Goal: Find specific page/section: Find specific page/section

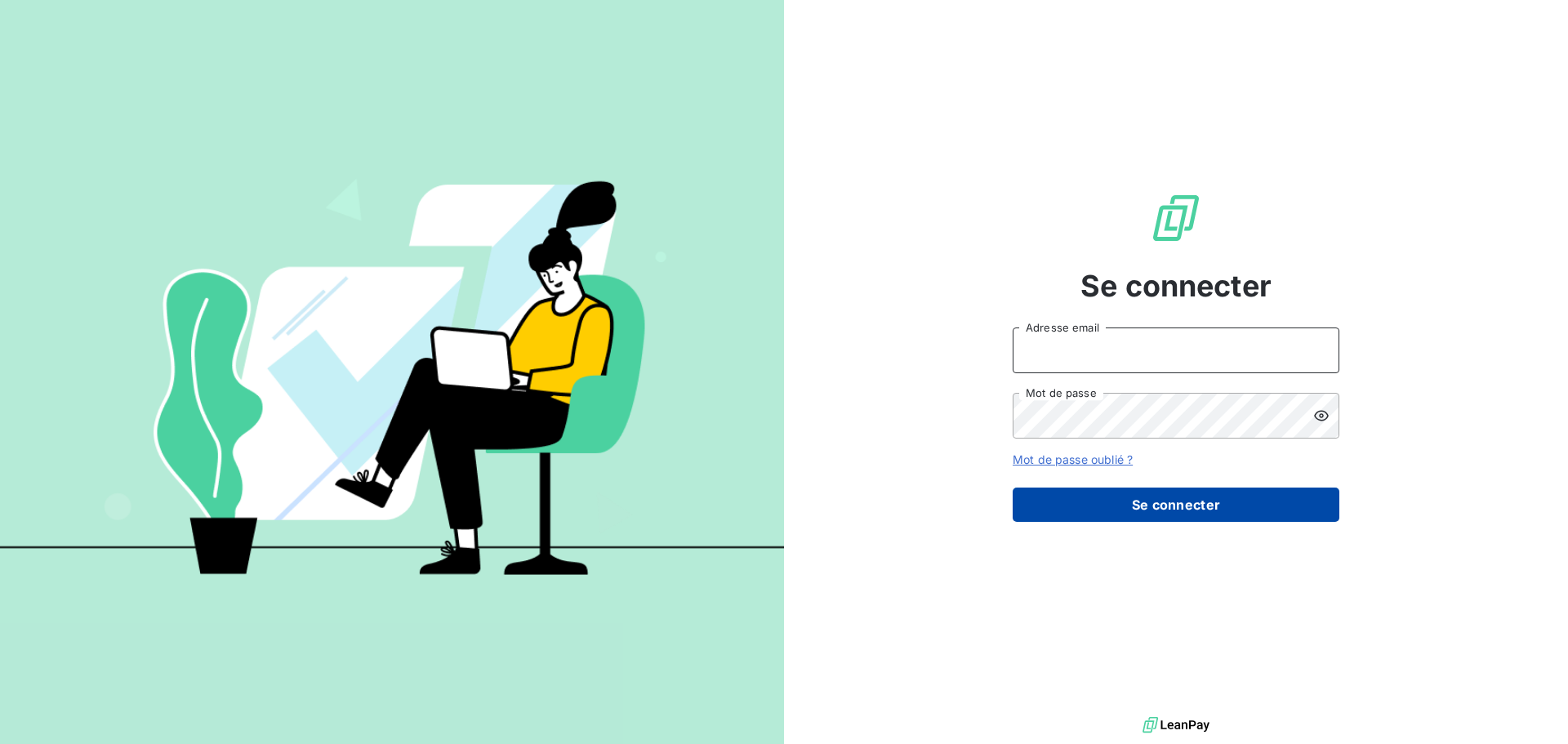
type input "[EMAIL_ADDRESS][DOMAIN_NAME]"
click at [1169, 510] on button "Se connecter" at bounding box center [1176, 504] width 327 height 34
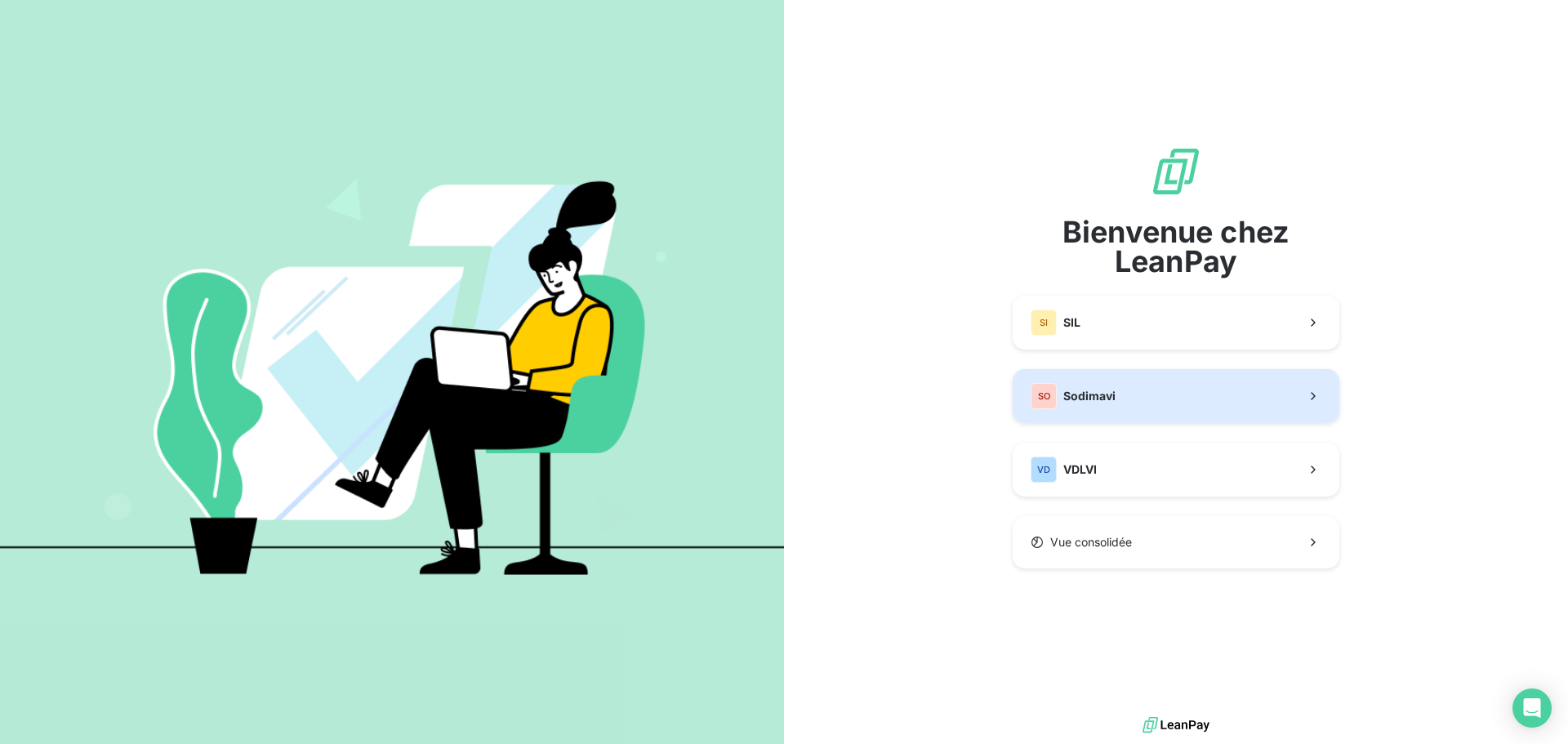
click at [1134, 402] on button "SO Sodimavi" at bounding box center [1176, 395] width 327 height 54
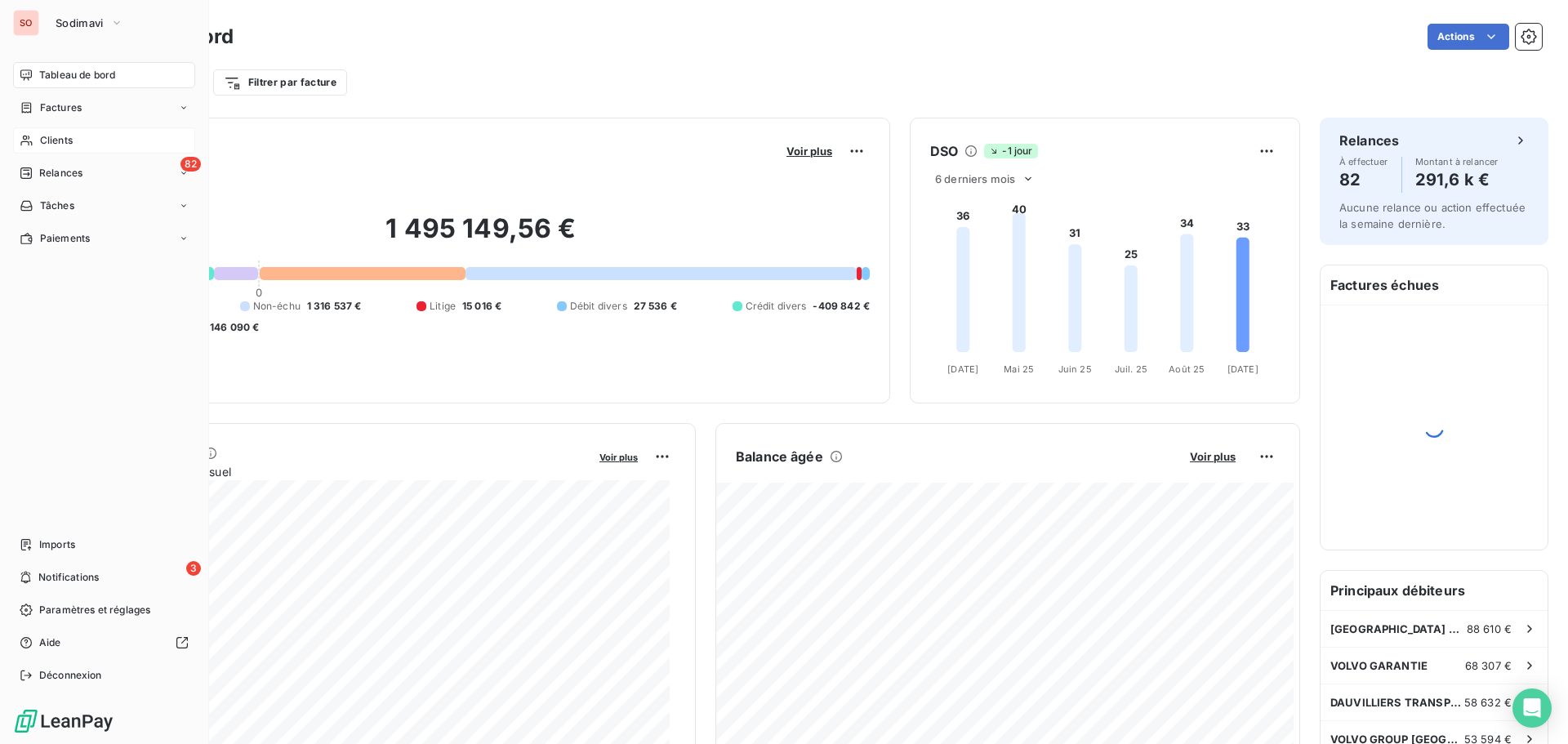
click at [40, 139] on div "Clients" at bounding box center [104, 140] width 182 height 26
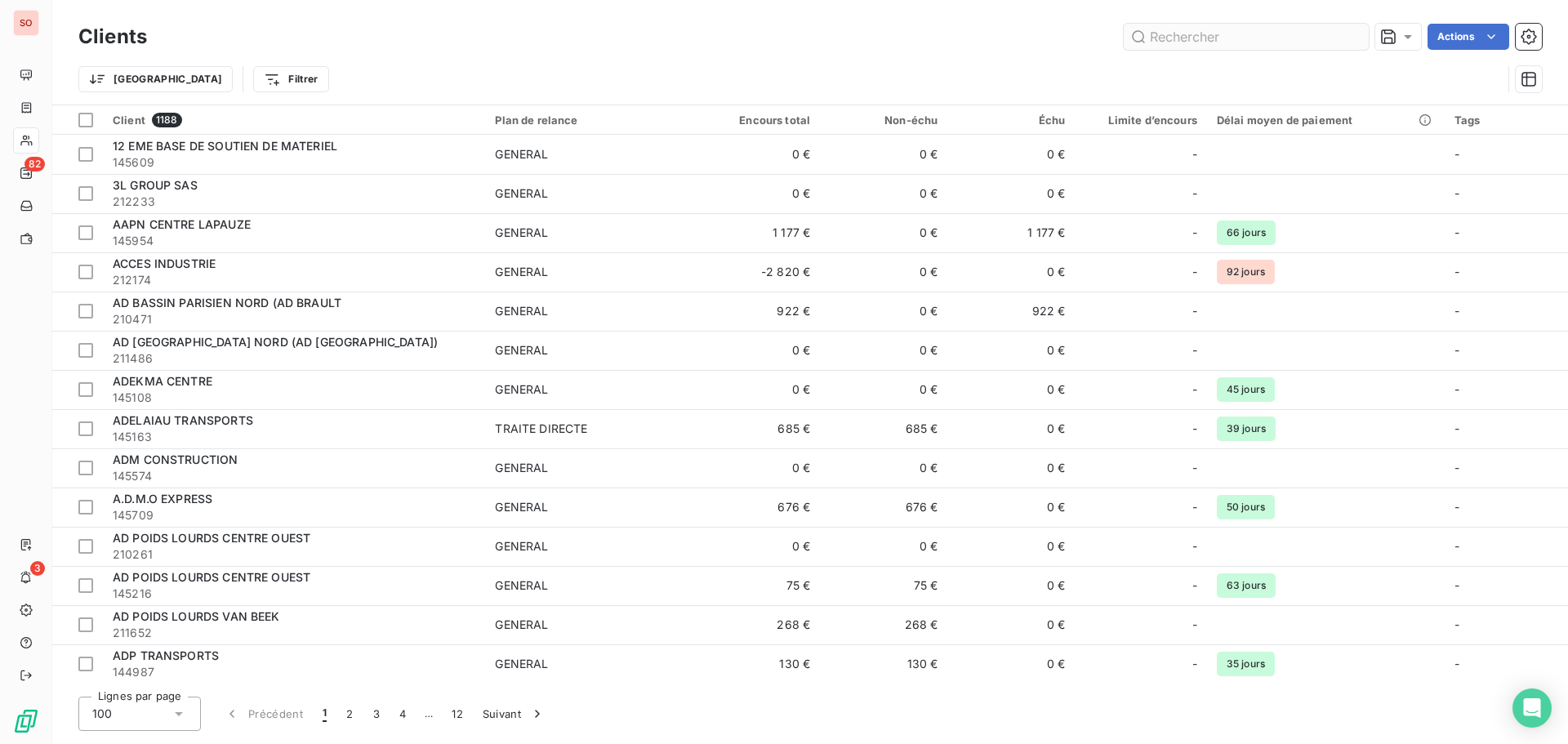
click at [1246, 38] on input "text" at bounding box center [1246, 36] width 245 height 26
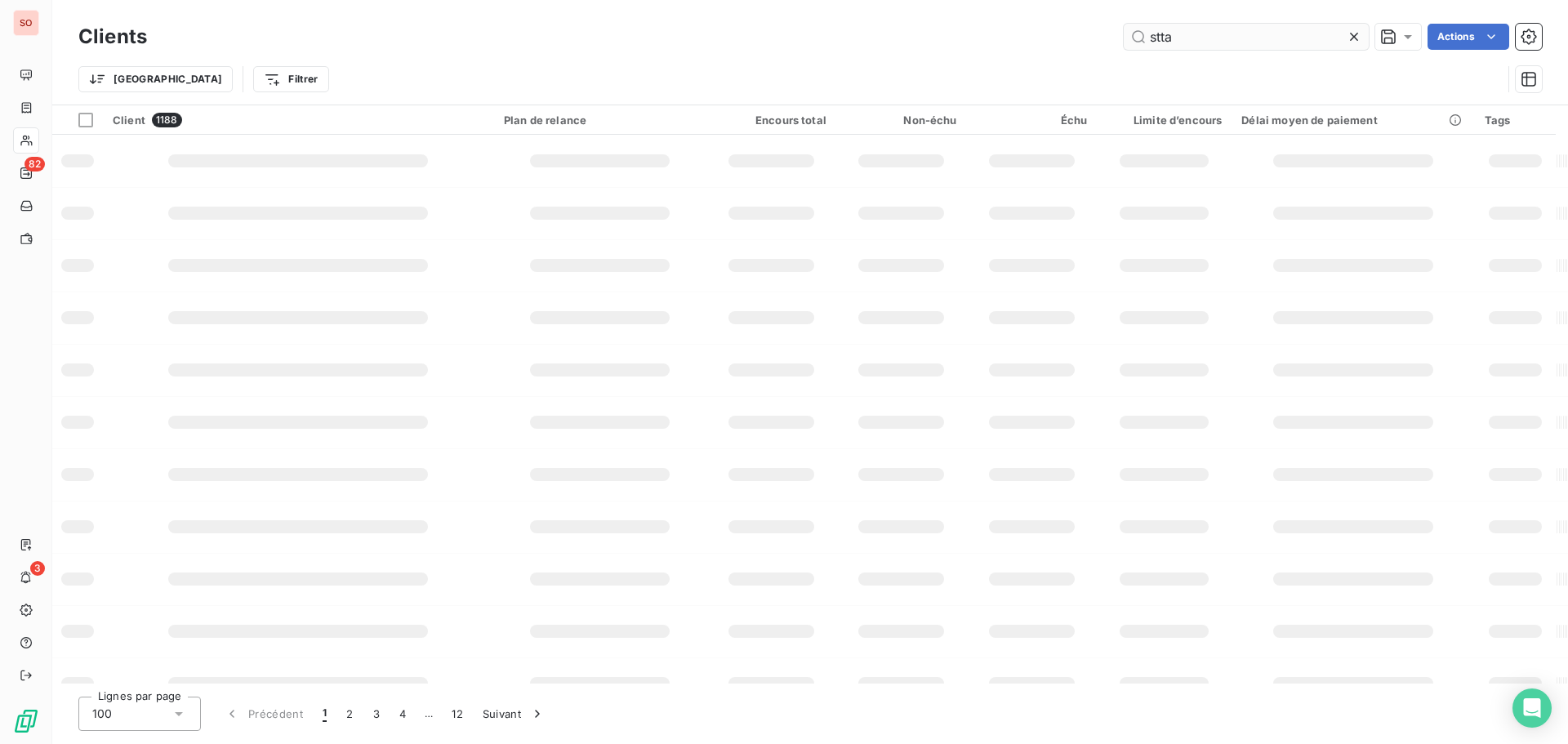
type input "stta"
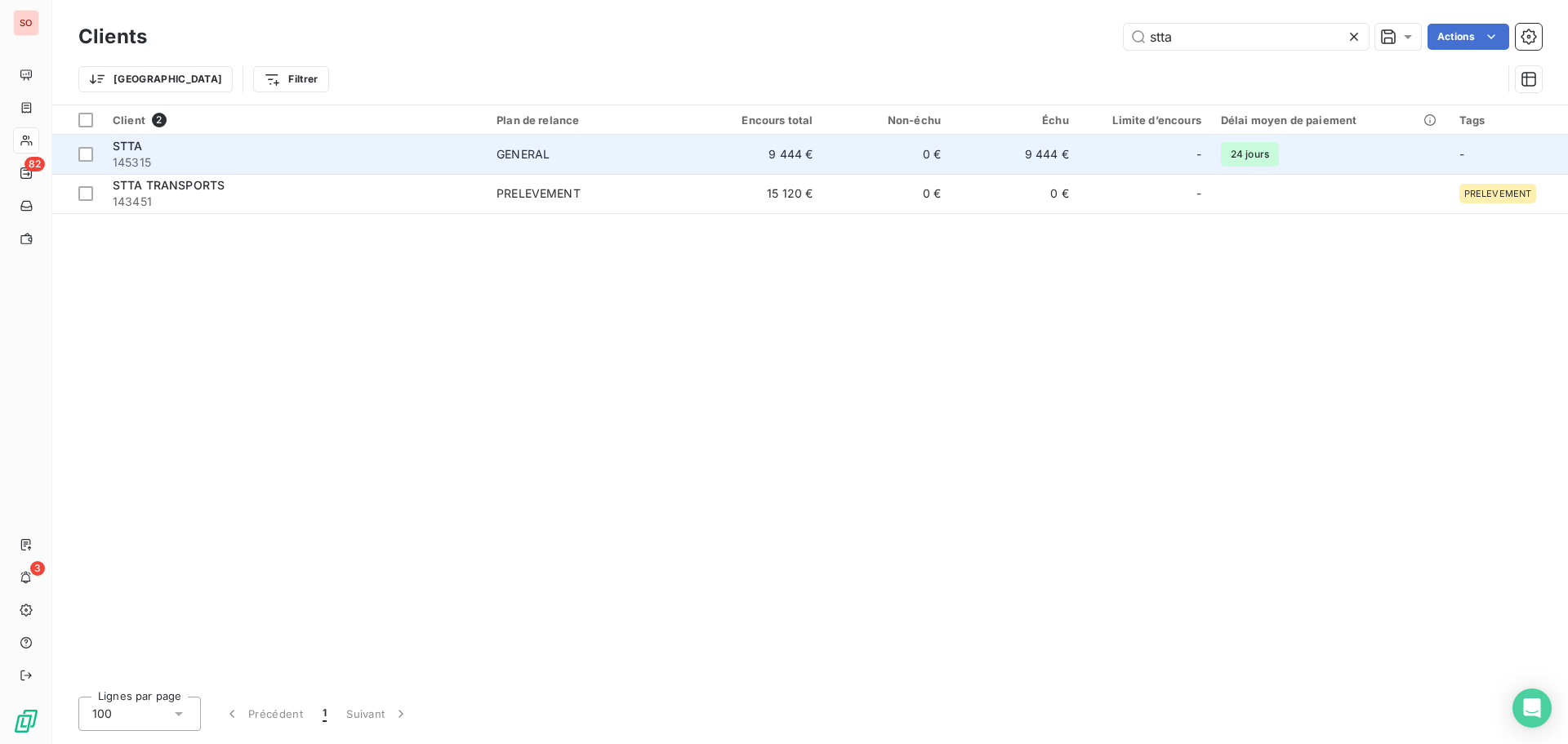
click at [566, 164] on td "GENERAL" at bounding box center [590, 155] width 208 height 39
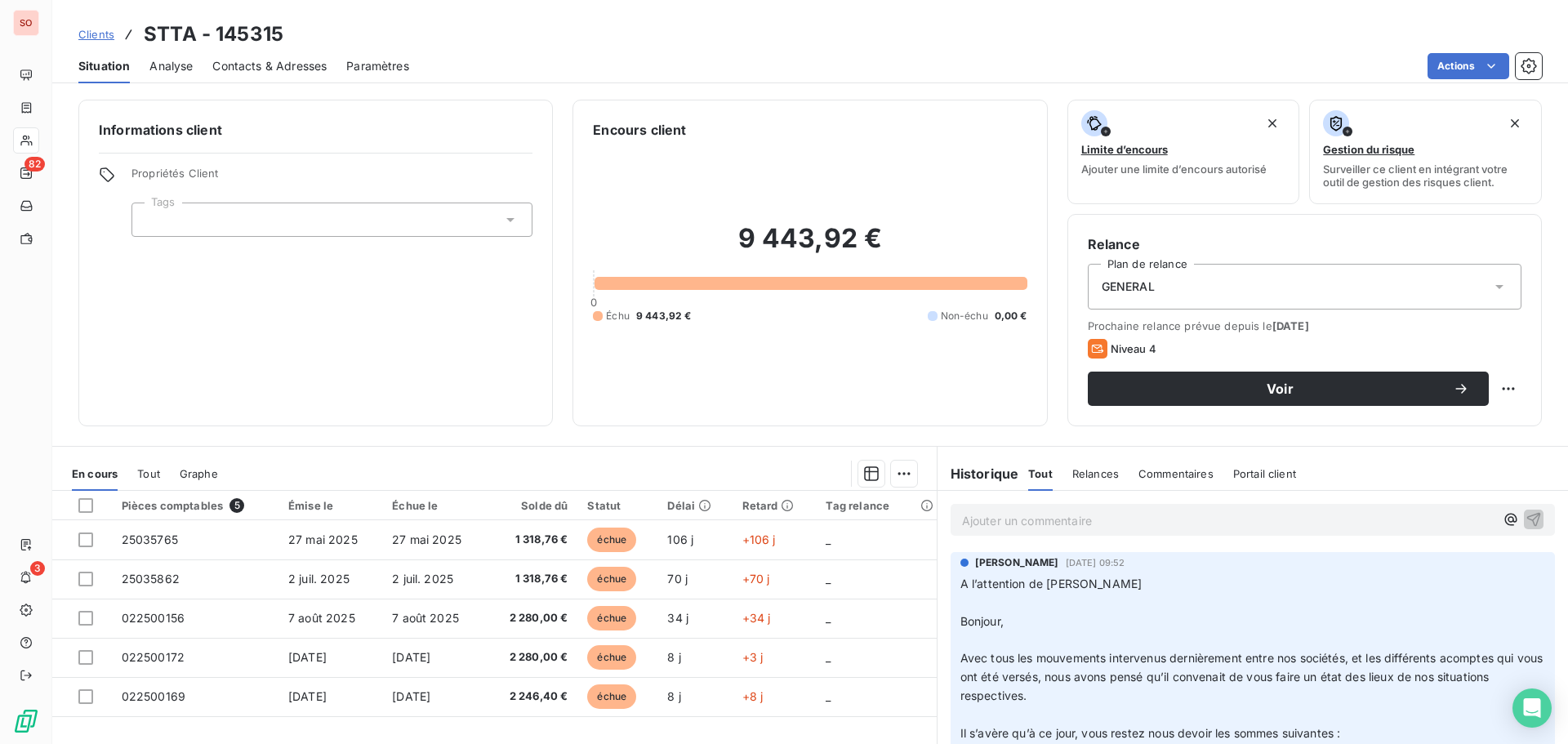
click at [284, 65] on span "Contacts & Adresses" at bounding box center [269, 66] width 115 height 17
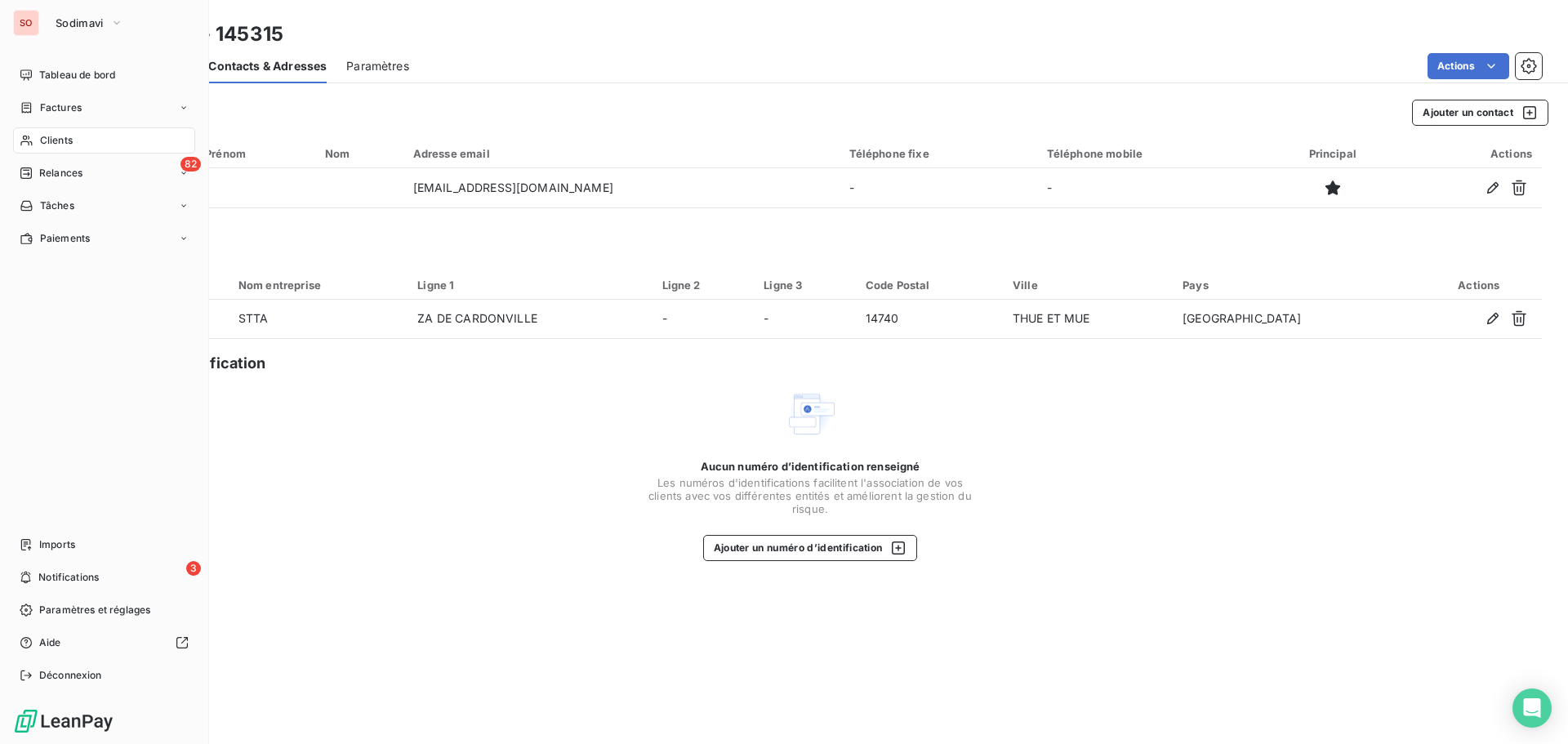
click at [24, 23] on div "SO" at bounding box center [25, 23] width 26 height 26
click at [67, 23] on span "Sodimavi" at bounding box center [79, 23] width 48 height 13
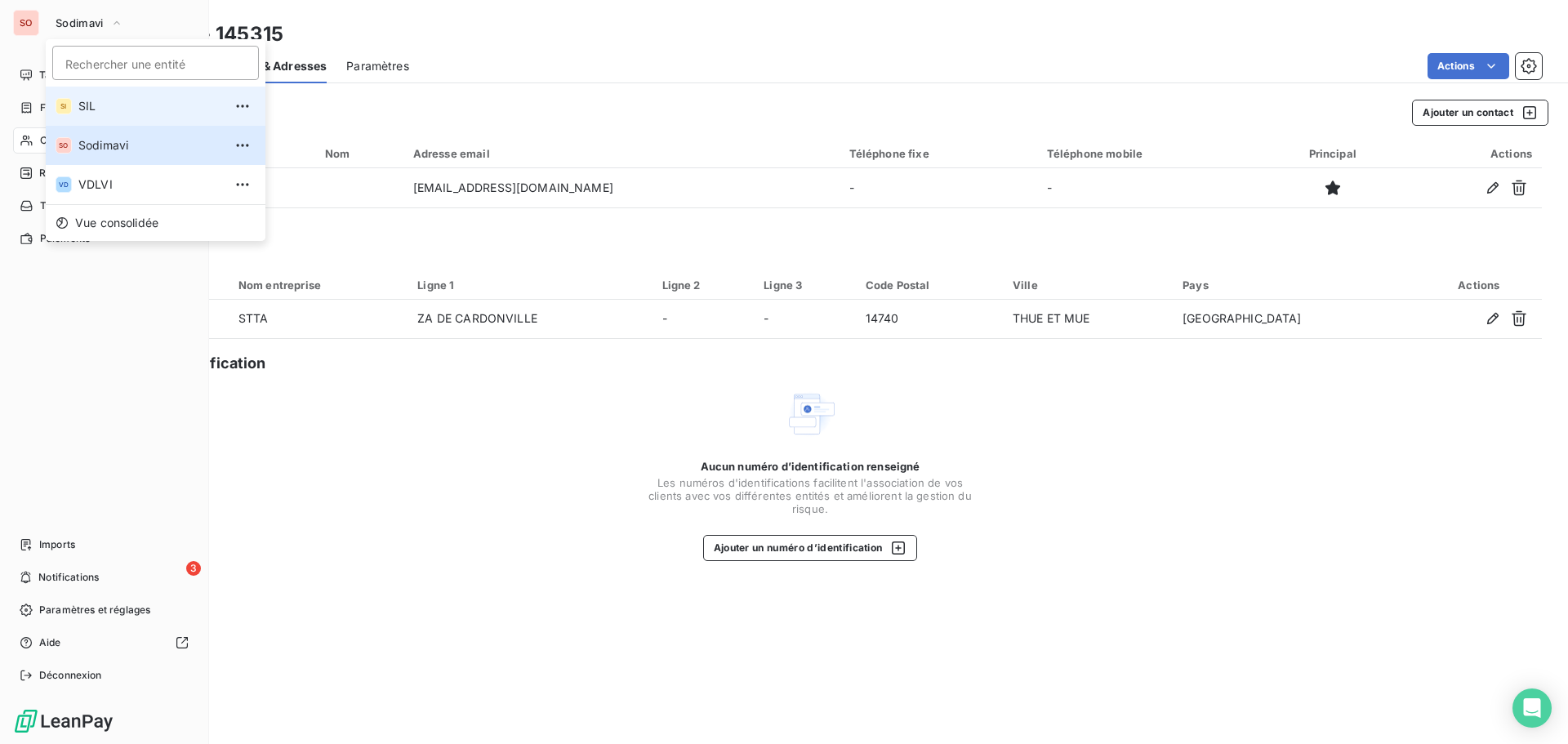
click at [85, 105] on span "SIL" at bounding box center [151, 106] width 145 height 17
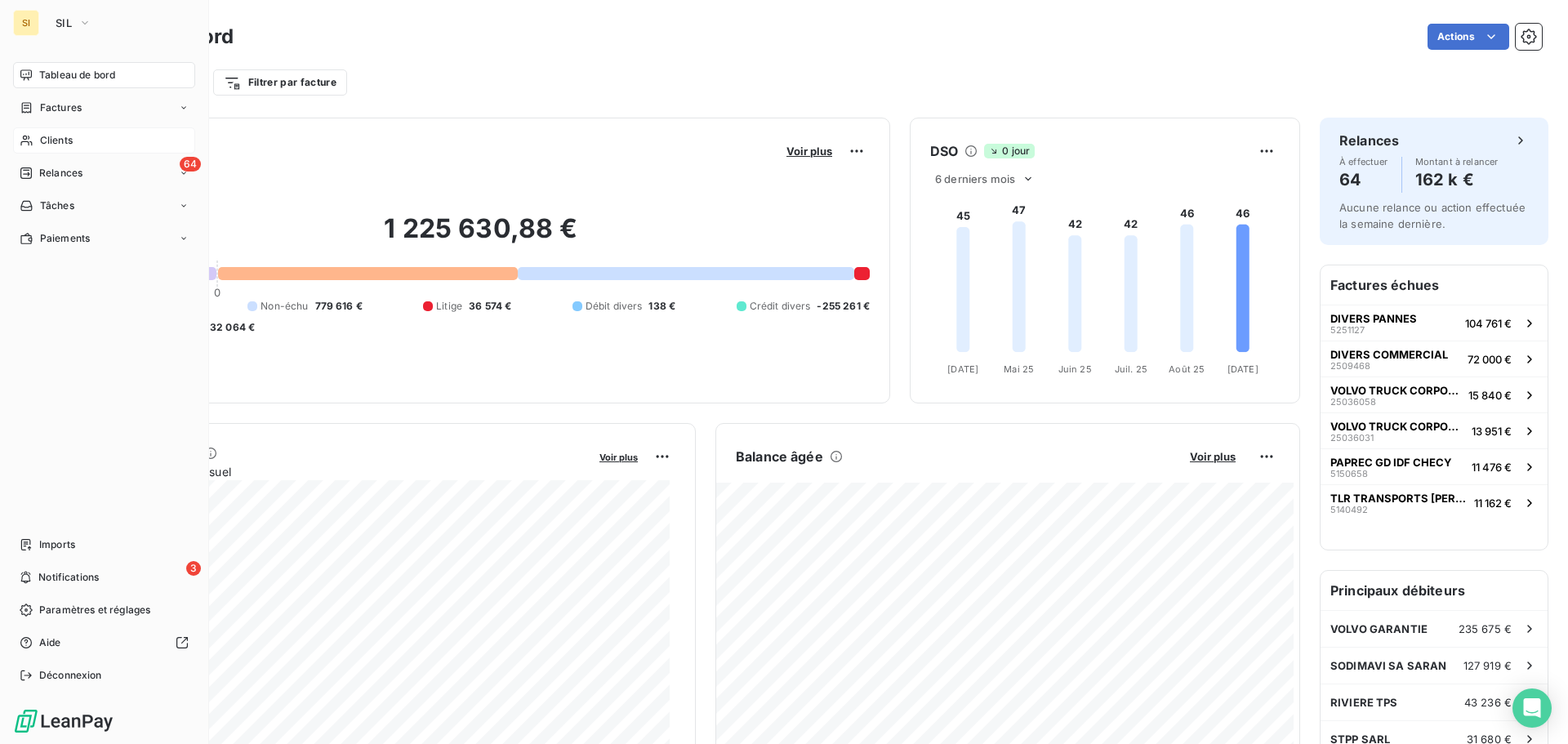
click at [56, 141] on span "Clients" at bounding box center [56, 140] width 32 height 15
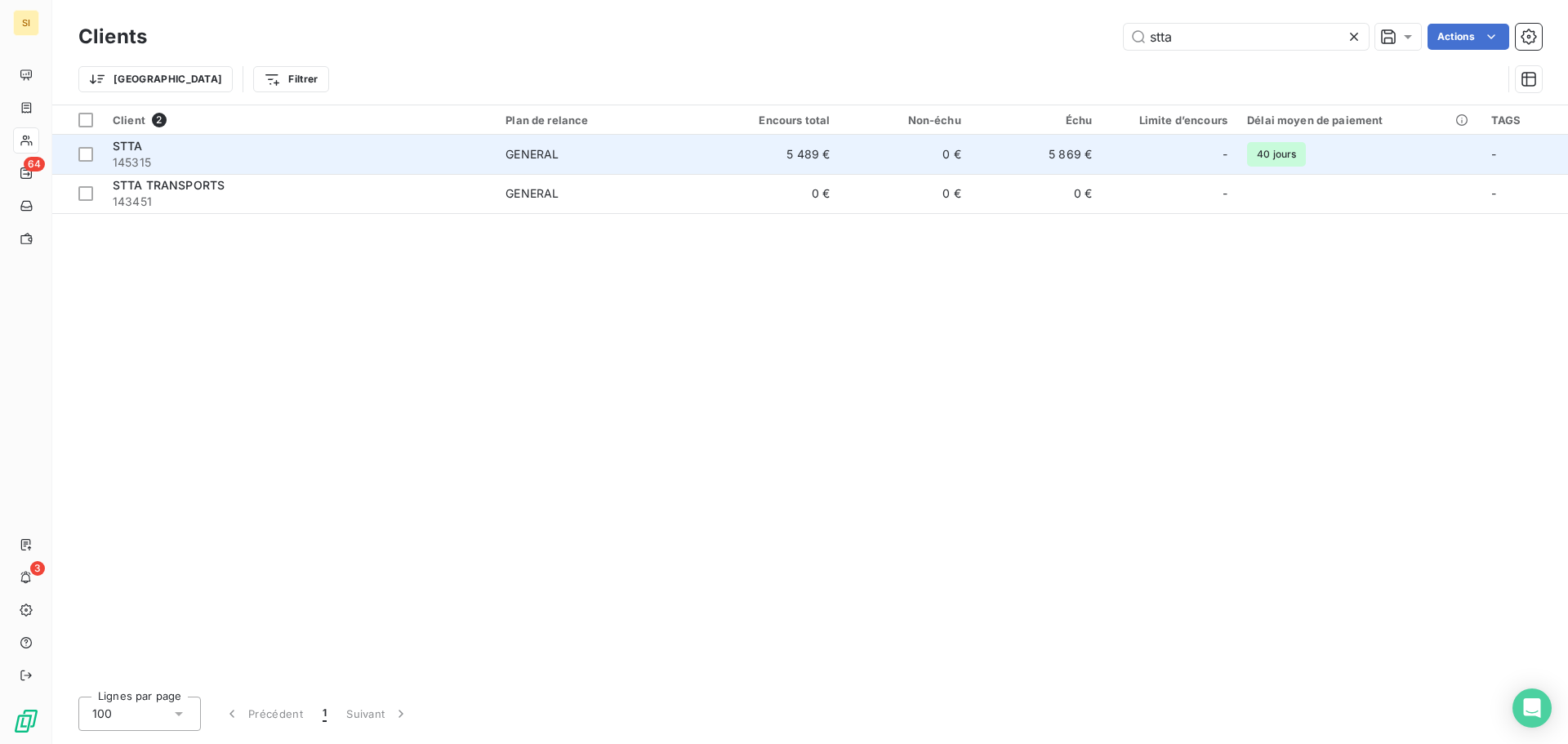
click at [571, 159] on span "GENERAL" at bounding box center [603, 154] width 194 height 17
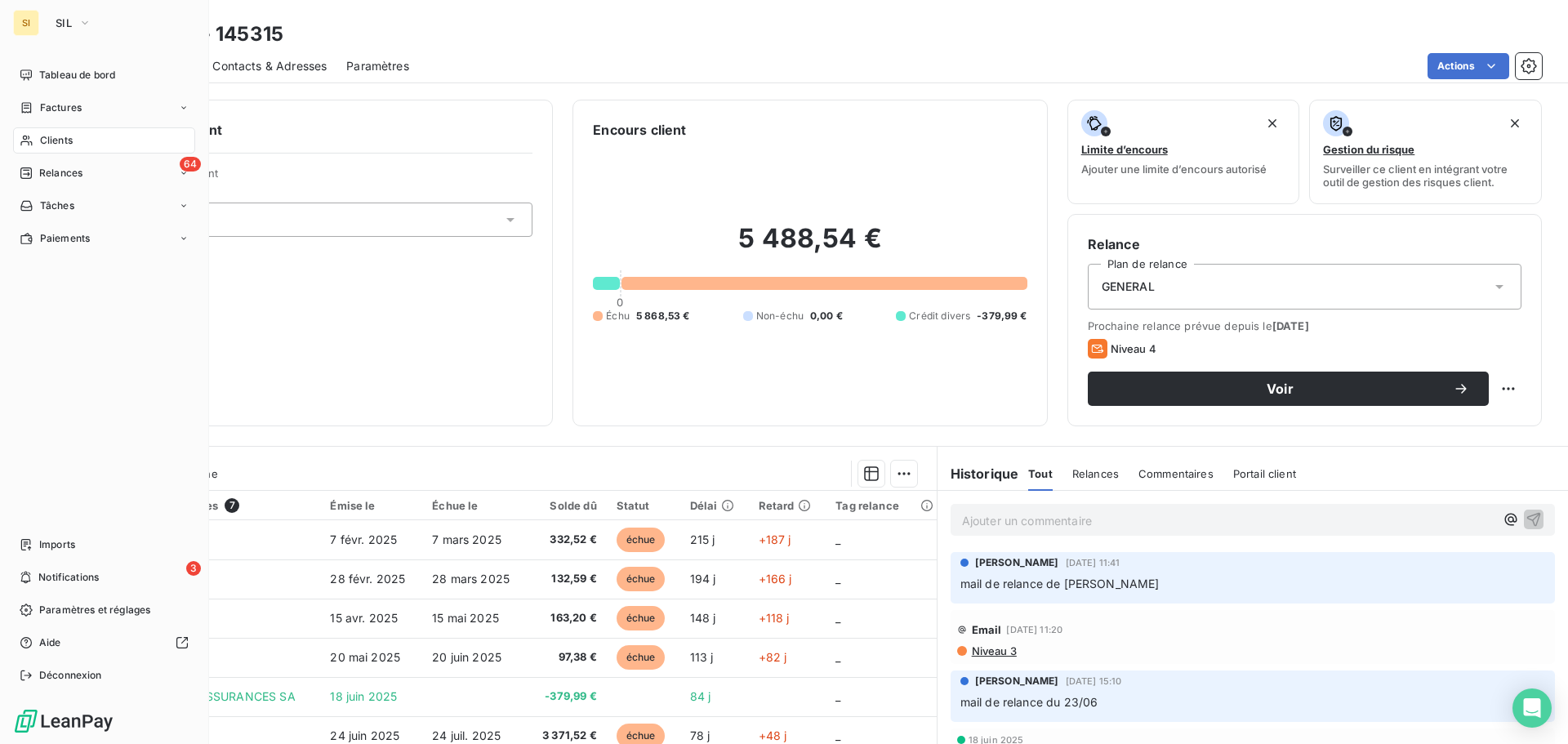
click at [48, 141] on span "Clients" at bounding box center [56, 140] width 32 height 15
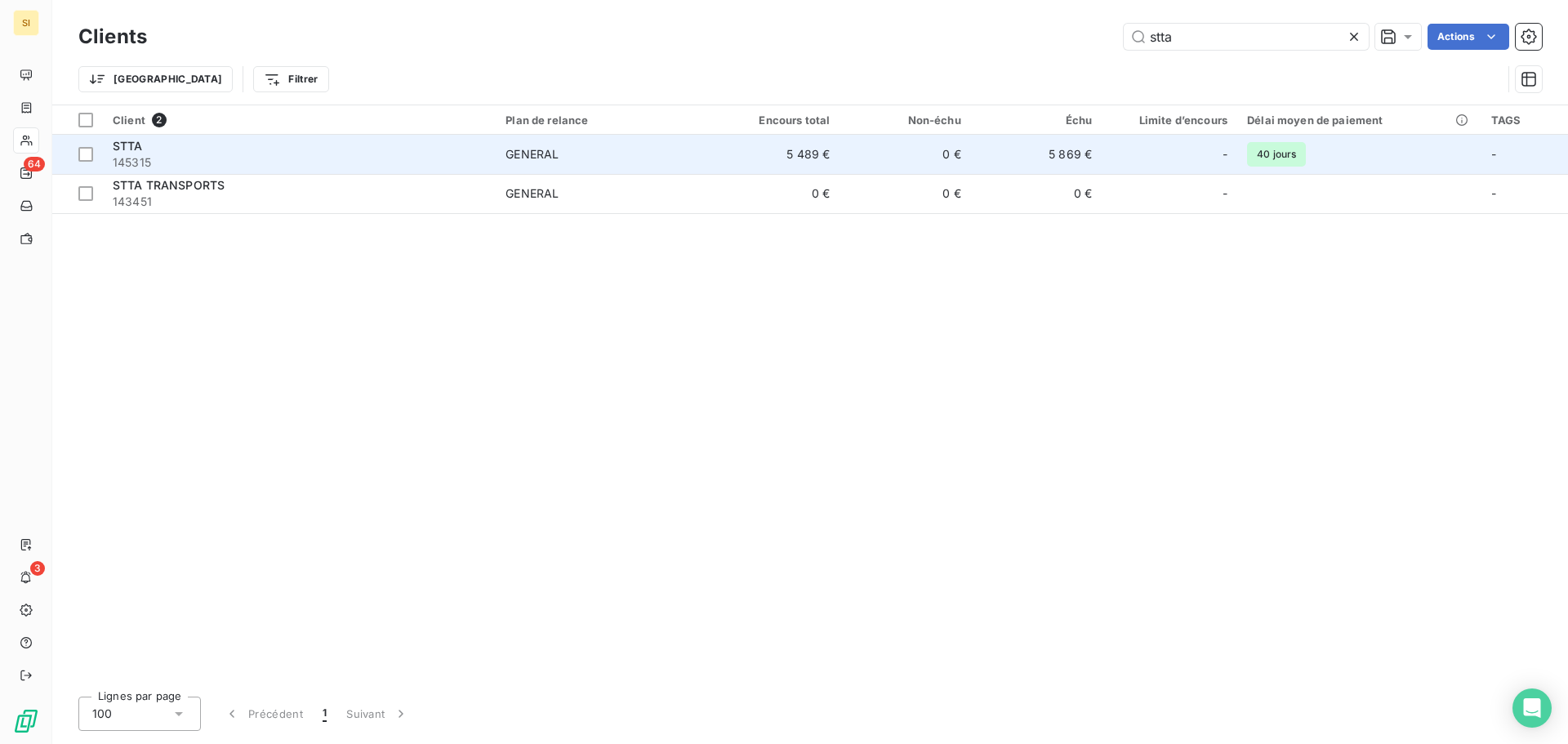
click at [152, 146] on div "STTA" at bounding box center [299, 146] width 373 height 17
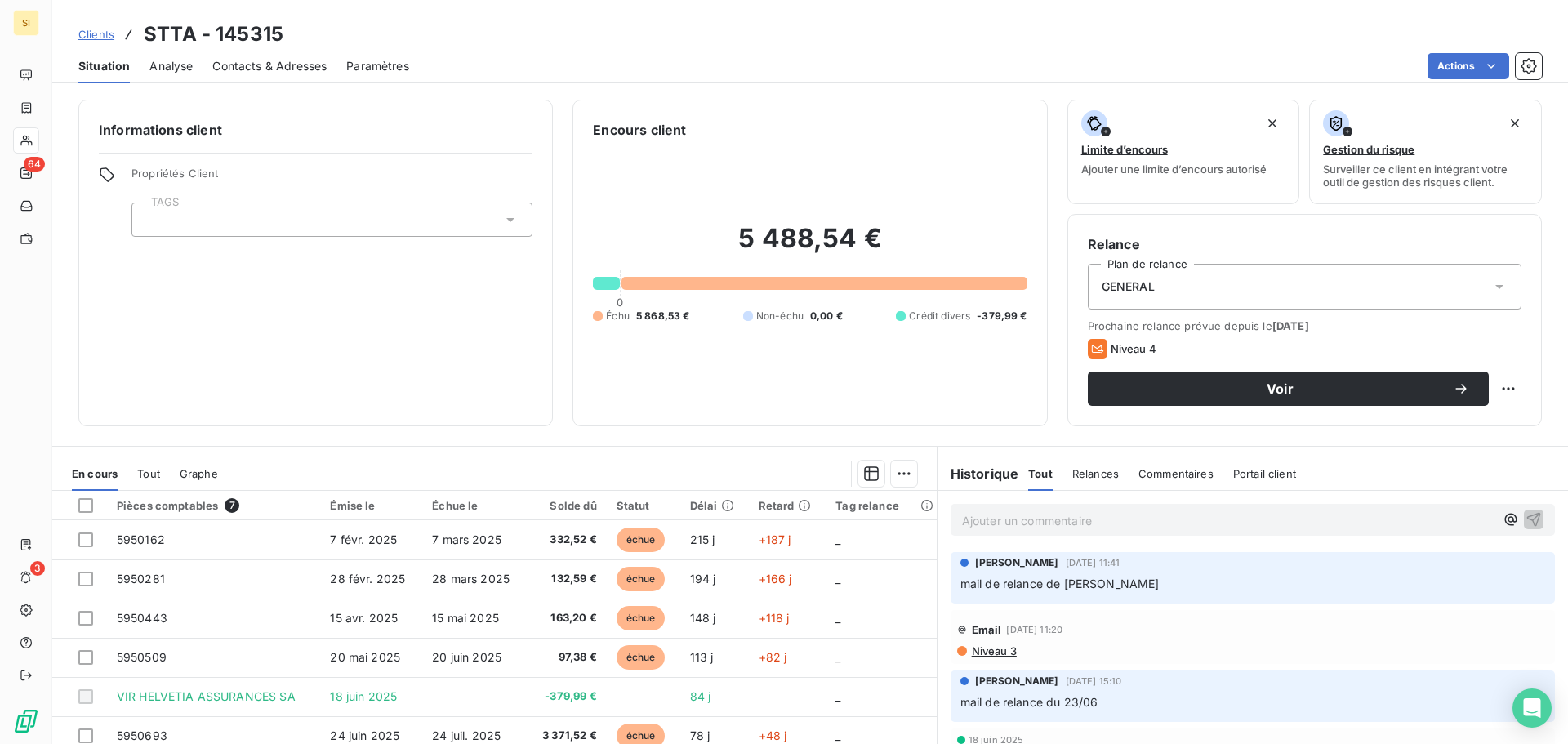
click at [273, 74] on div "Contacts & Adresses" at bounding box center [269, 66] width 115 height 34
